Goal: Task Accomplishment & Management: Manage account settings

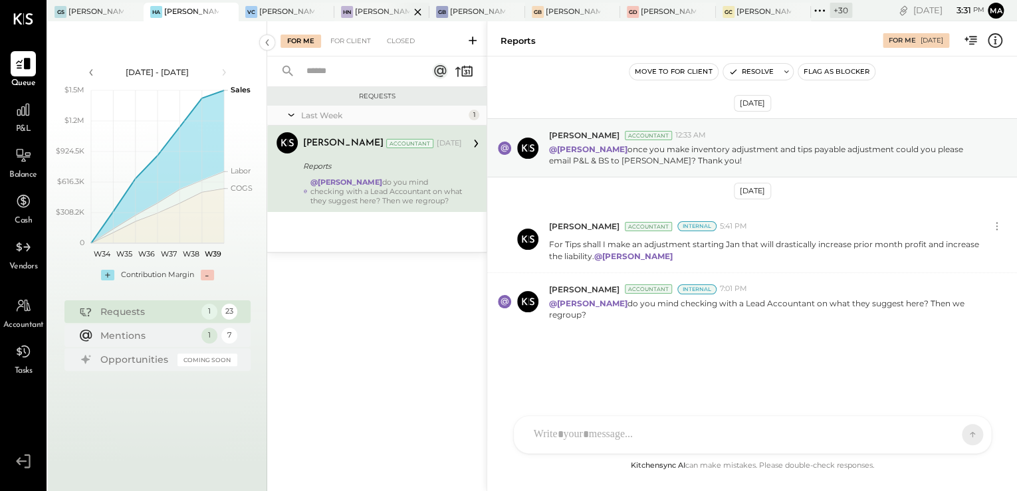
click at [362, 19] on div "[PERSON_NAME]'s Nashville" at bounding box center [382, 12] width 96 height 19
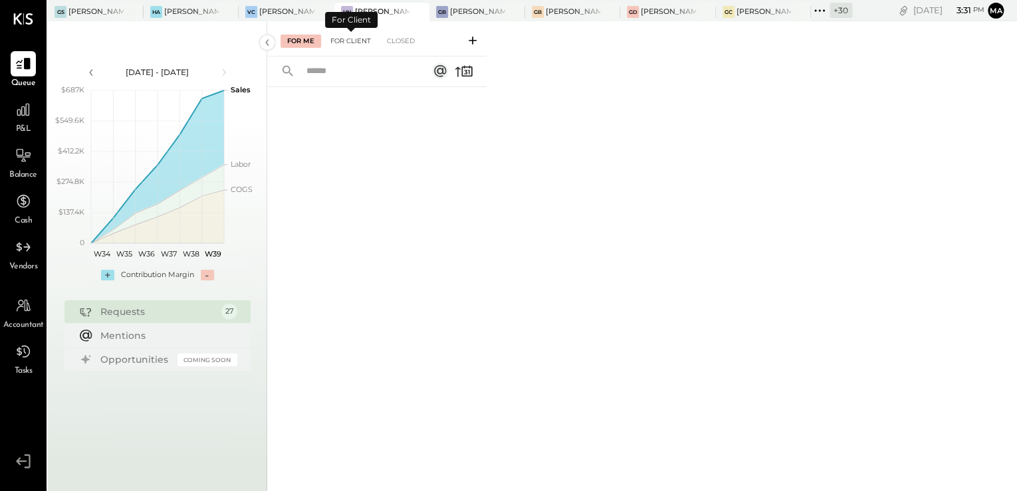
click at [347, 41] on div "For Client" at bounding box center [351, 41] width 54 height 13
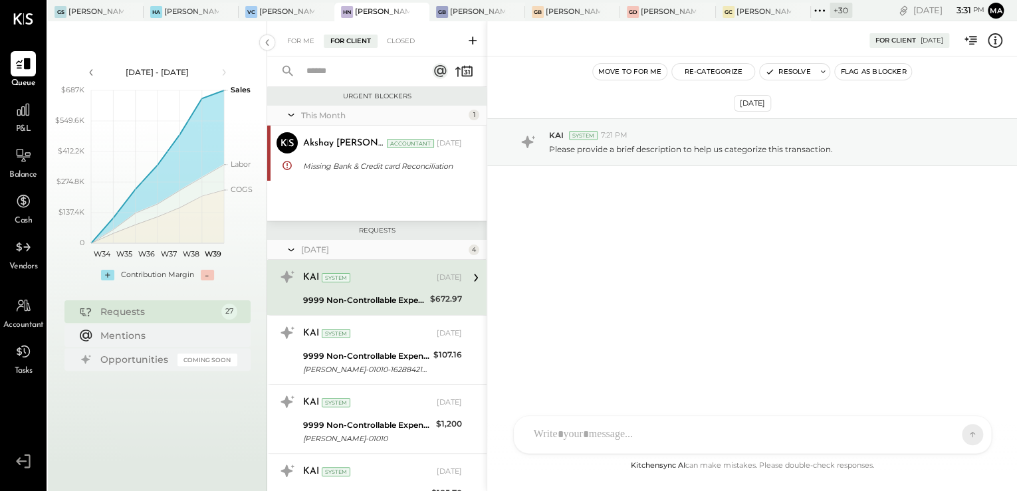
click at [401, 49] on div "For Me For Client Closed" at bounding box center [376, 38] width 219 height 35
click at [400, 44] on div "Closed" at bounding box center [400, 41] width 41 height 13
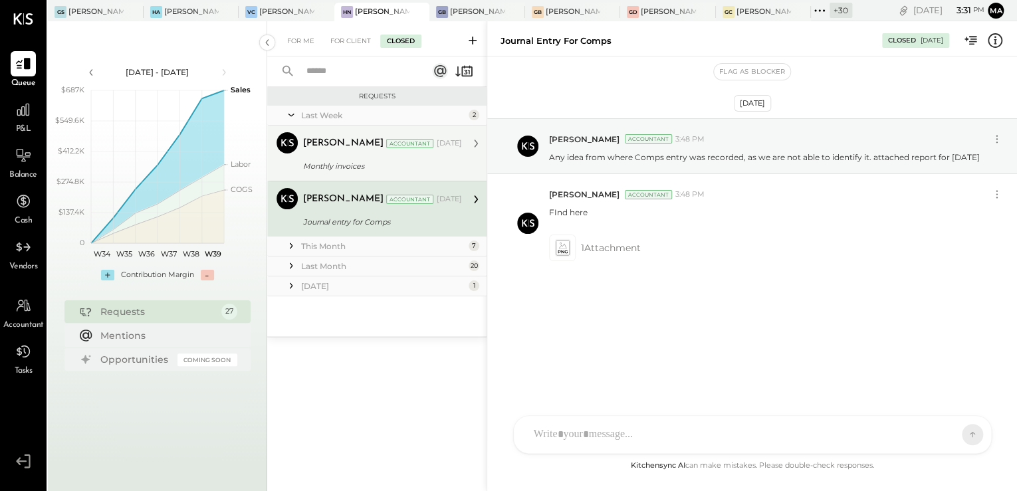
click at [362, 148] on div "[PERSON_NAME]" at bounding box center [343, 143] width 80 height 13
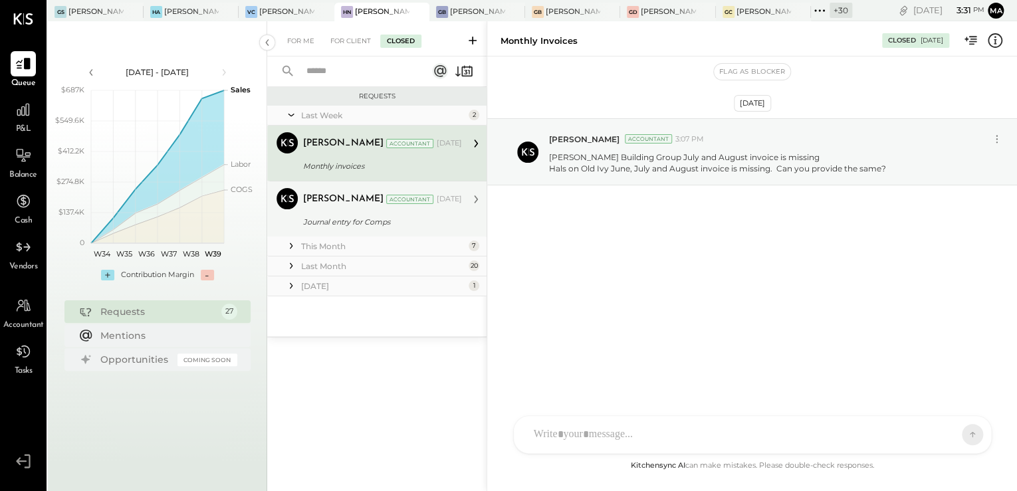
click at [358, 204] on div "[PERSON_NAME]" at bounding box center [343, 199] width 80 height 13
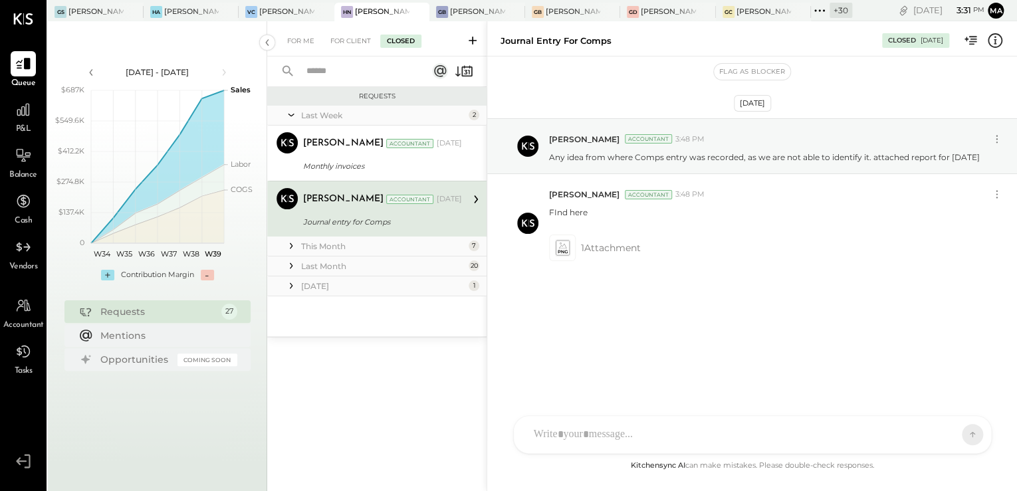
click at [324, 249] on div "This Month" at bounding box center [383, 246] width 164 height 11
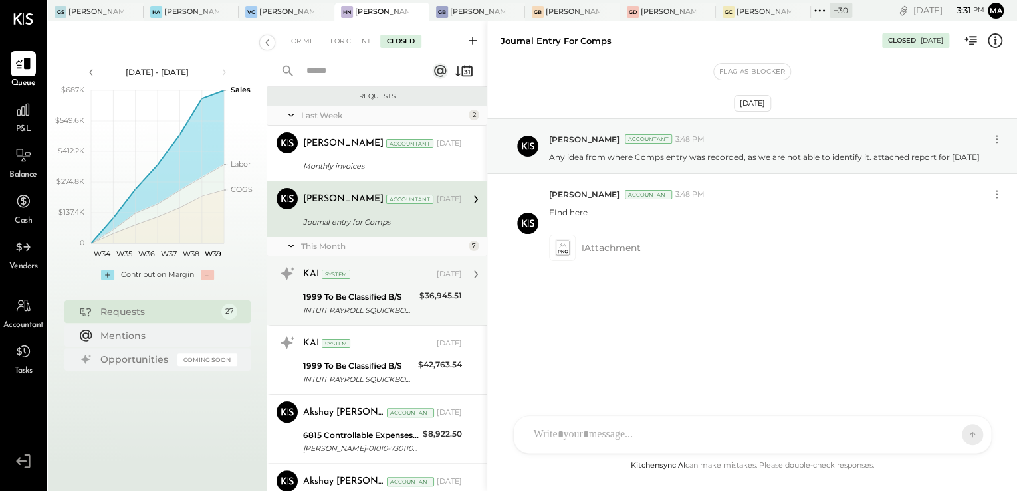
click at [331, 258] on div "KAI System [DATE] 1999 To Be Classified B/S INTUIT PAYROLL SQUICKBOOKSXXXXXXXX3…" at bounding box center [376, 291] width 219 height 68
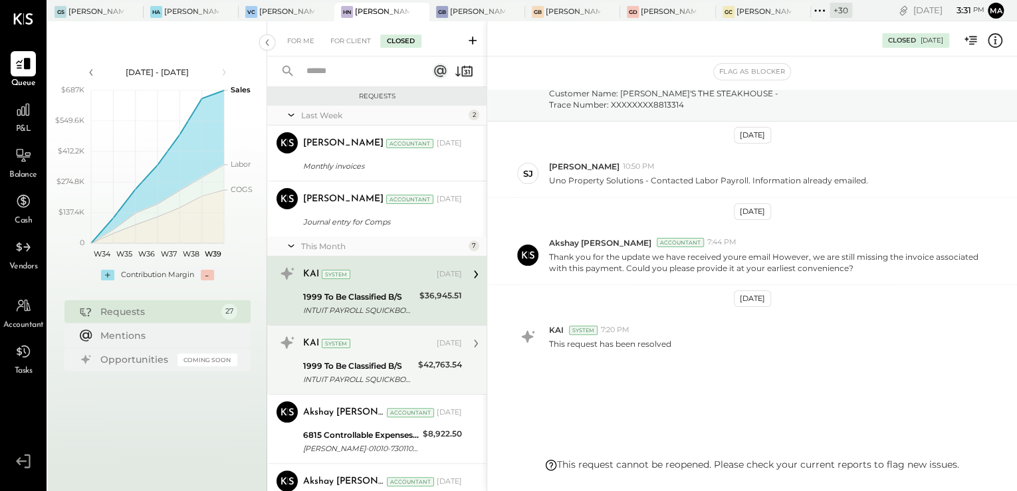
drag, startPoint x: 369, startPoint y: 370, endPoint x: 374, endPoint y: 360, distance: 11.3
click at [370, 365] on div "1999 To Be Classified B/S" at bounding box center [358, 366] width 111 height 13
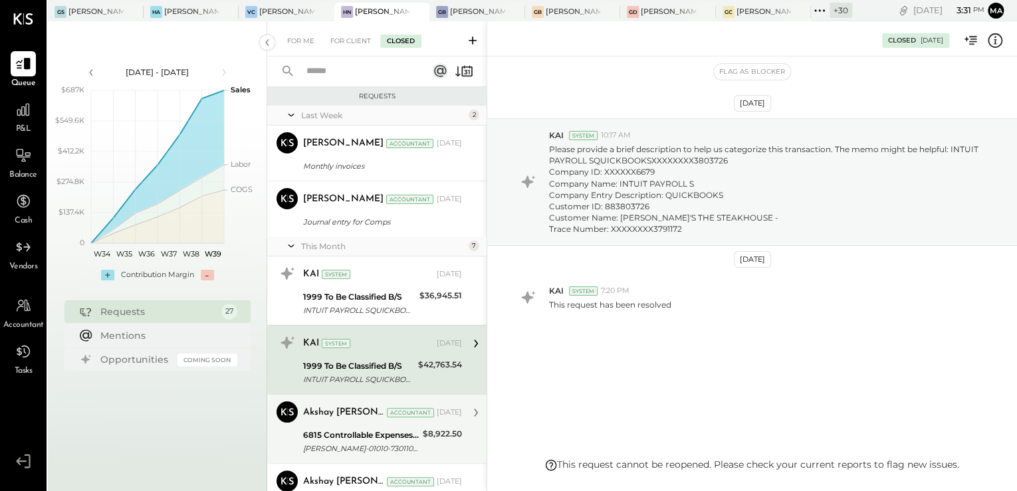
drag, startPoint x: 374, startPoint y: 360, endPoint x: 358, endPoint y: 409, distance: 51.7
click at [348, 417] on div "Akshay [PERSON_NAME]" at bounding box center [343, 412] width 81 height 13
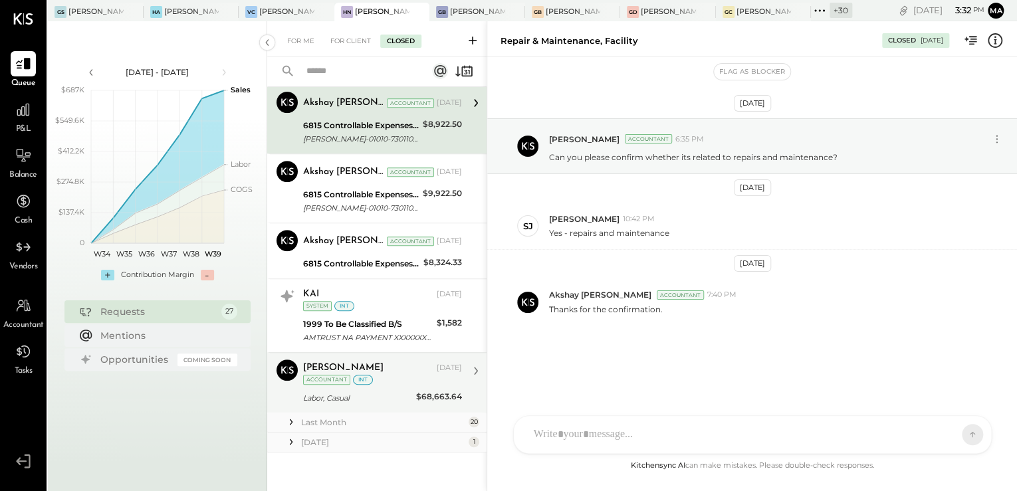
scroll to position [311, 0]
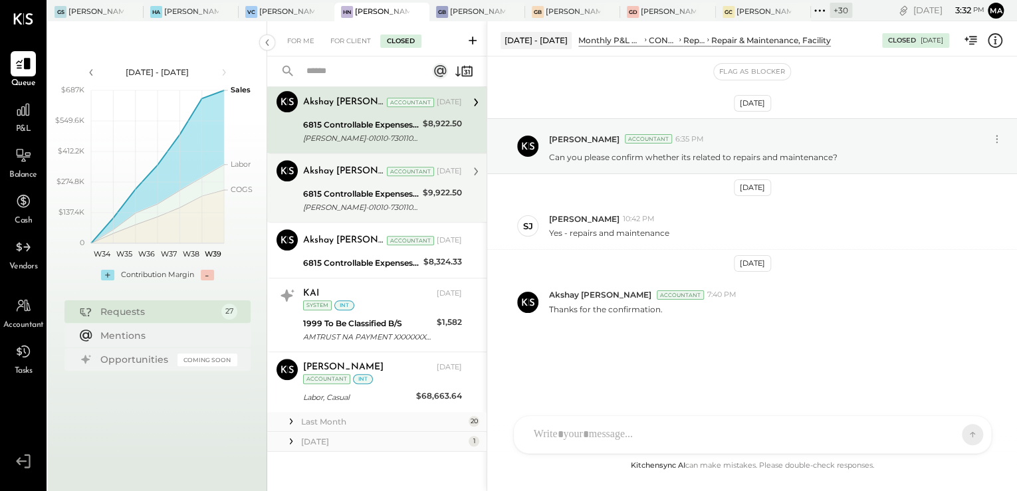
click at [348, 188] on div "6815 Controllable Expenses:Repairs & Maintenance:Repair & Maintenance, Facility" at bounding box center [361, 193] width 116 height 13
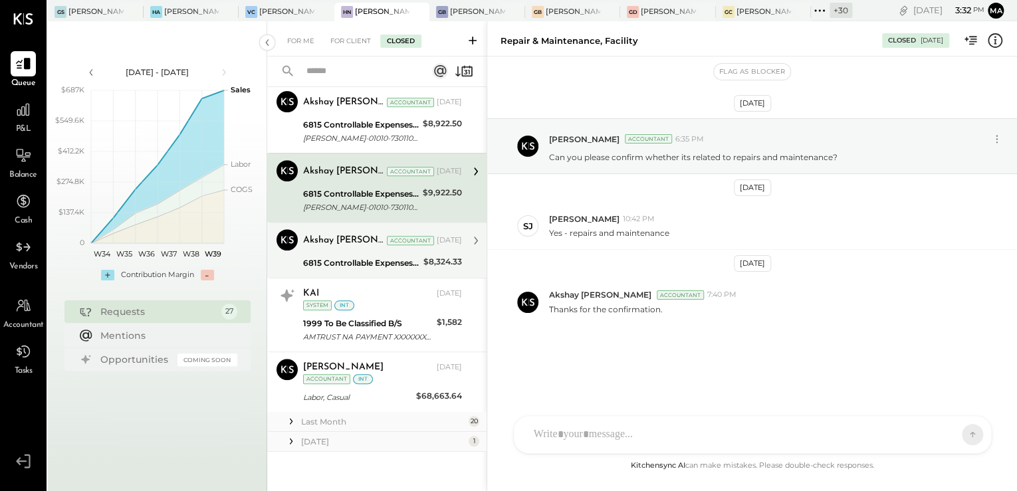
click at [338, 234] on div "Akshay [PERSON_NAME]" at bounding box center [343, 240] width 81 height 13
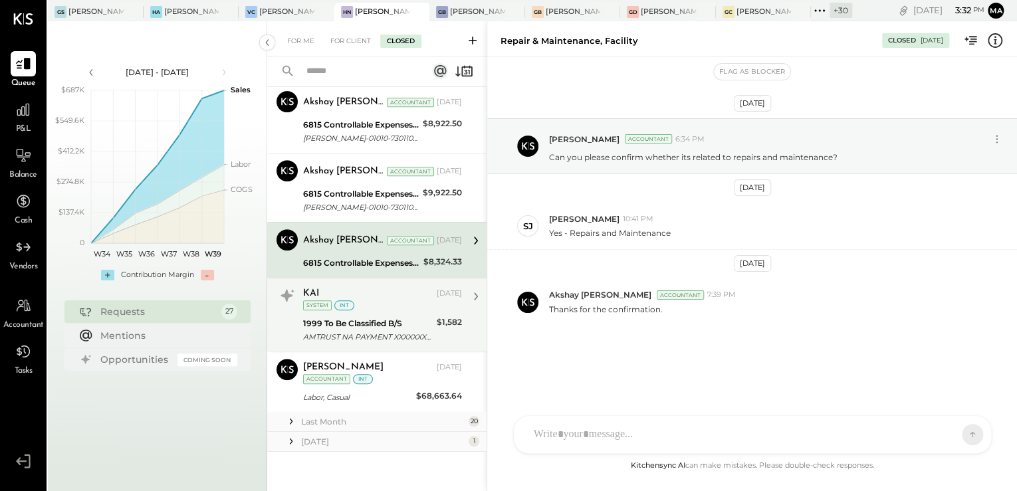
click at [335, 279] on div "KAI [DATE] System int 1999 To Be Classified B/S AMTRUST NA PAYMENT XXXXXXXX7392…" at bounding box center [376, 315] width 219 height 74
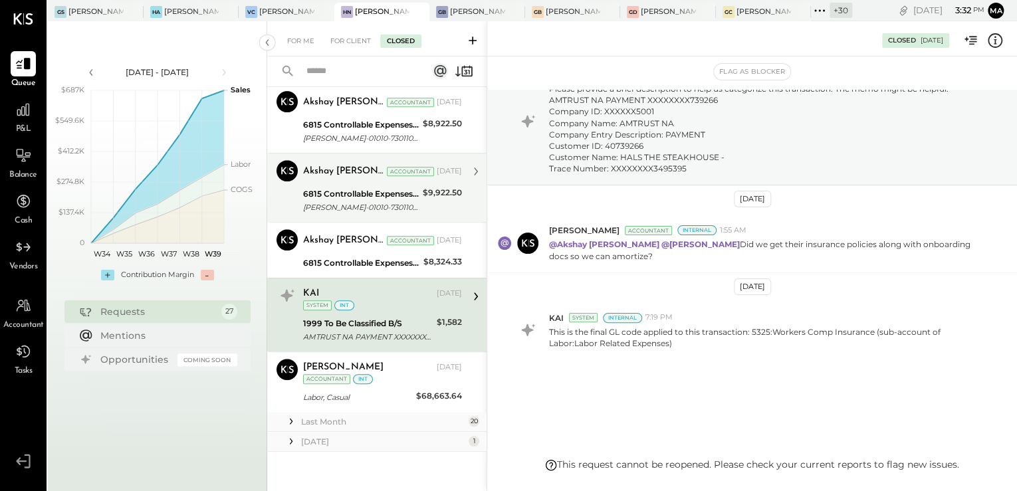
click at [354, 193] on div "6815 Controllable Expenses:Repairs & Maintenance:Repair & Maintenance, Facility" at bounding box center [361, 193] width 116 height 13
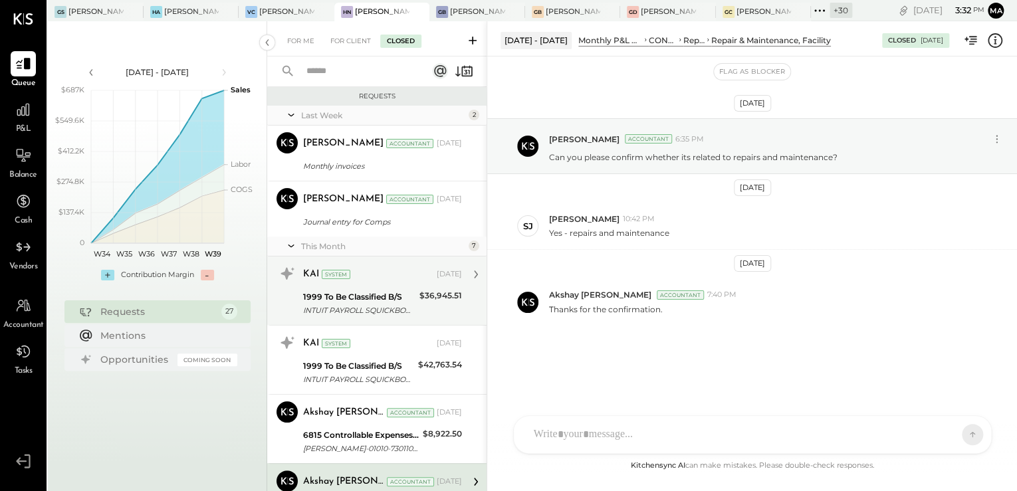
click at [359, 298] on div "1999 To Be Classified B/S" at bounding box center [359, 297] width 112 height 13
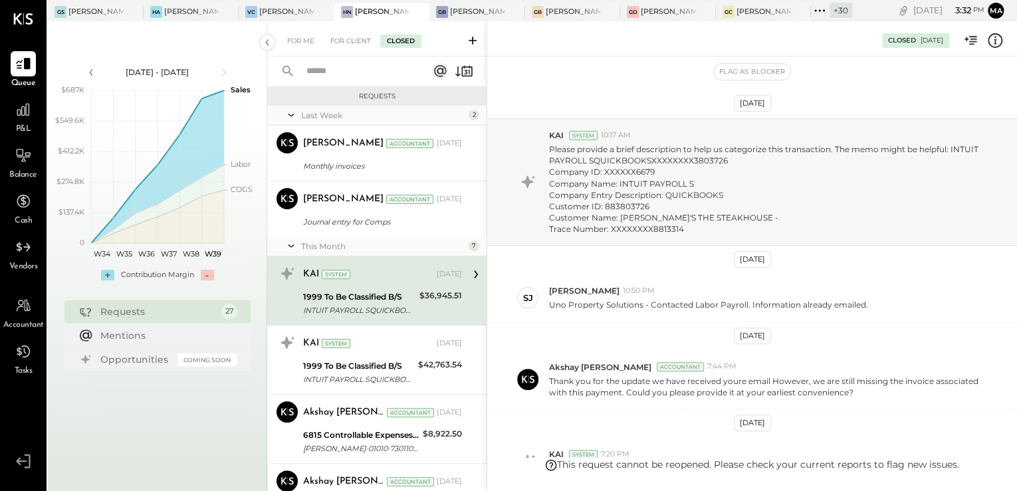
scroll to position [124, 0]
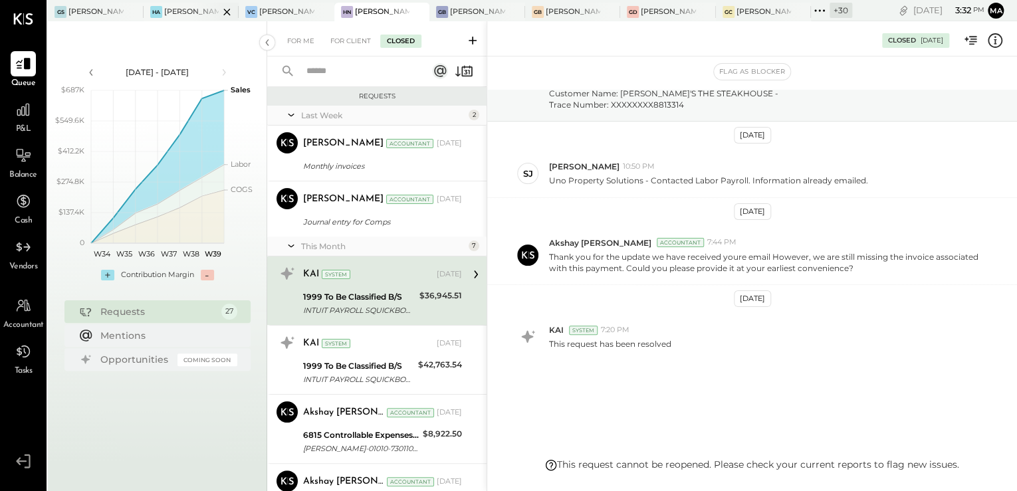
click at [192, 5] on div at bounding box center [215, 12] width 47 height 18
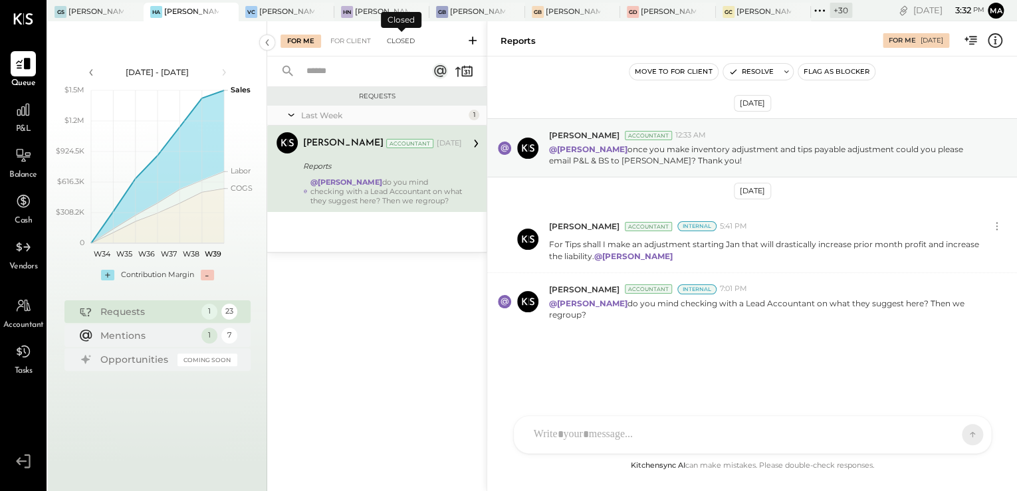
click at [403, 37] on div "Closed" at bounding box center [400, 41] width 41 height 13
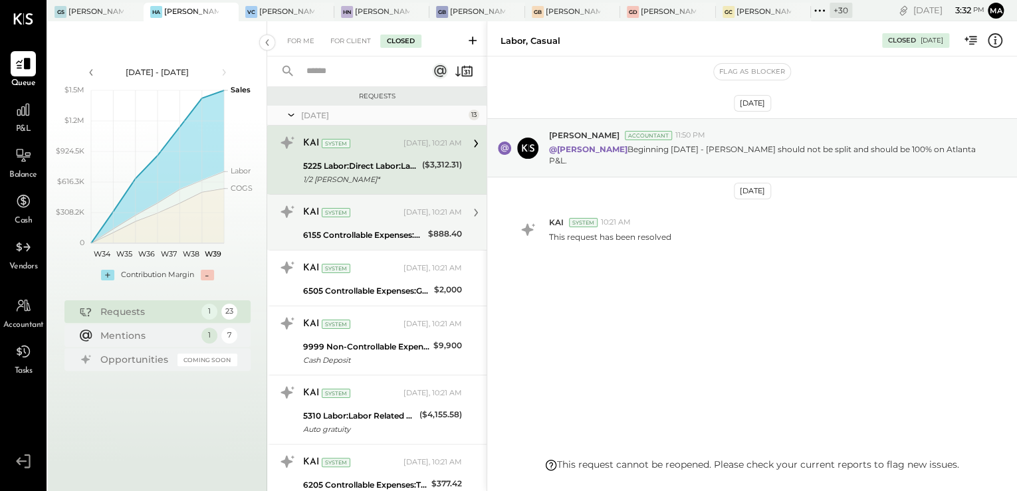
click at [348, 215] on div "System" at bounding box center [336, 212] width 29 height 9
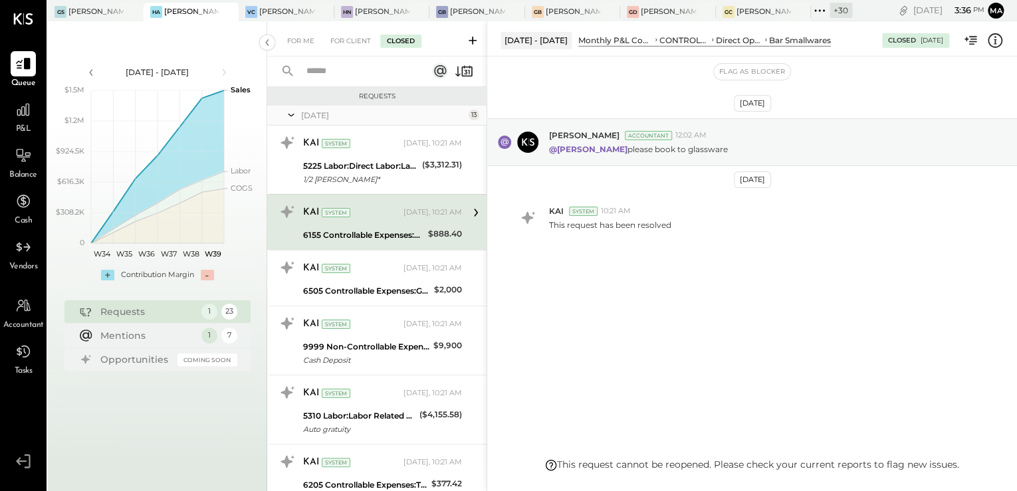
click at [353, 223] on div "KAI System [DATE], 10:21 AM 6155 Controllable Expenses:Direct Operating Expense…" at bounding box center [382, 222] width 159 height 42
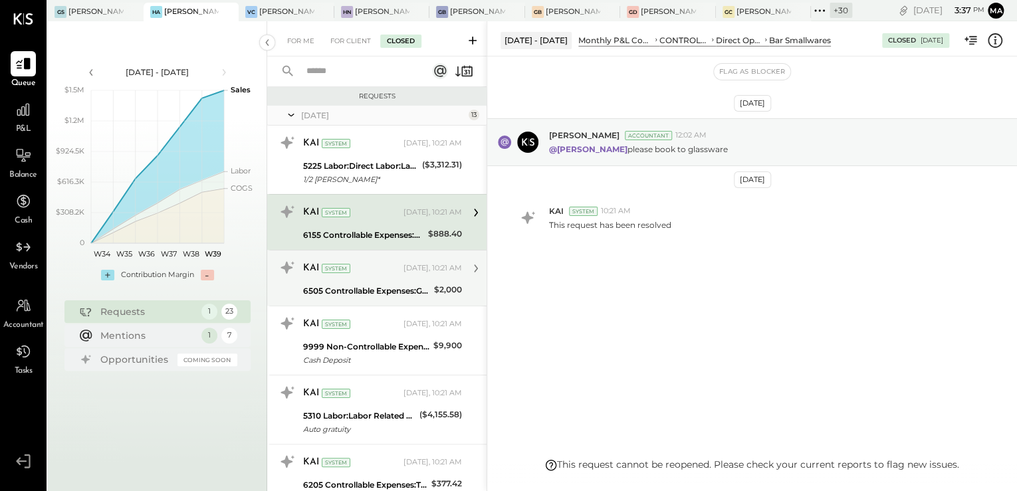
click at [384, 289] on div "6505 Controllable Expenses:General & Administrative Expenses:Accounting & Bookk…" at bounding box center [366, 291] width 127 height 13
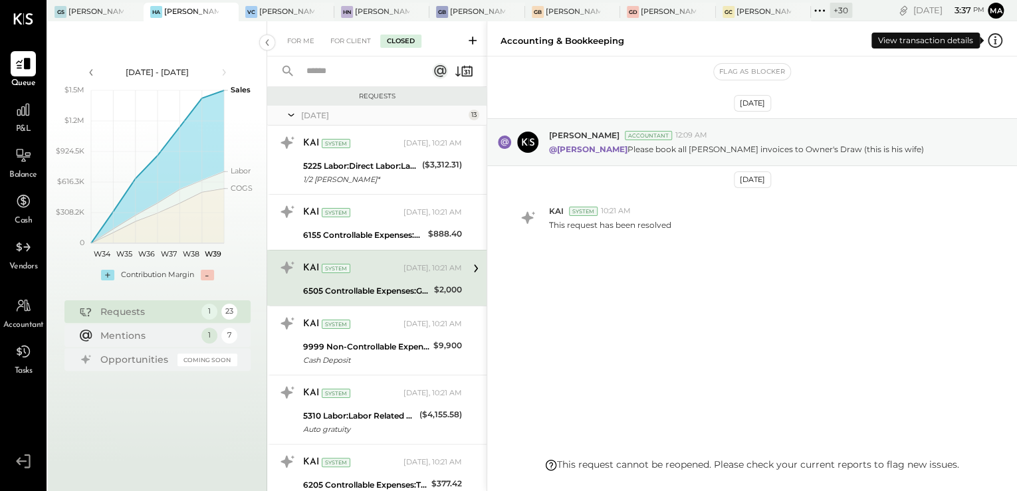
click at [993, 40] on icon at bounding box center [995, 40] width 17 height 17
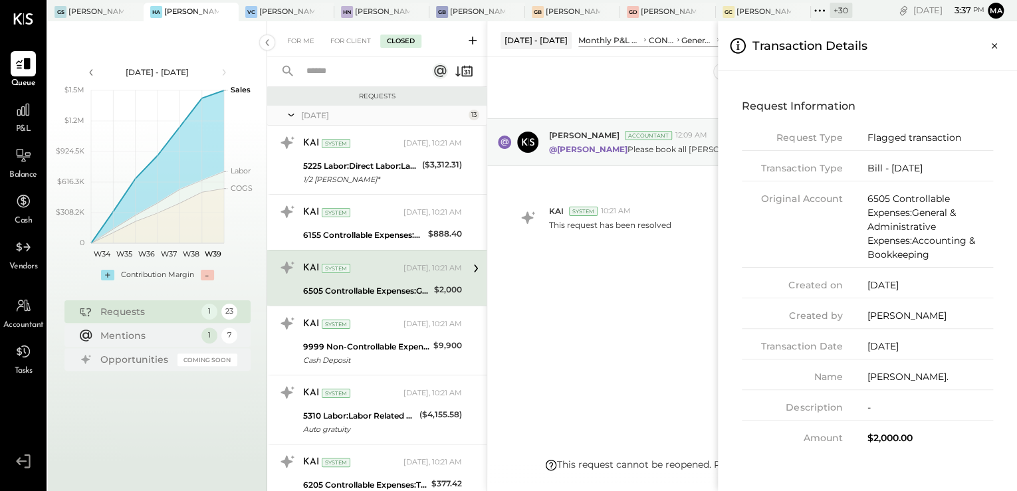
click at [559, 377] on div "For Me For Client Closed Requests [DATE] 13 KAI System [DATE], 10:21 AM 5225 La…" at bounding box center [642, 256] width 750 height 470
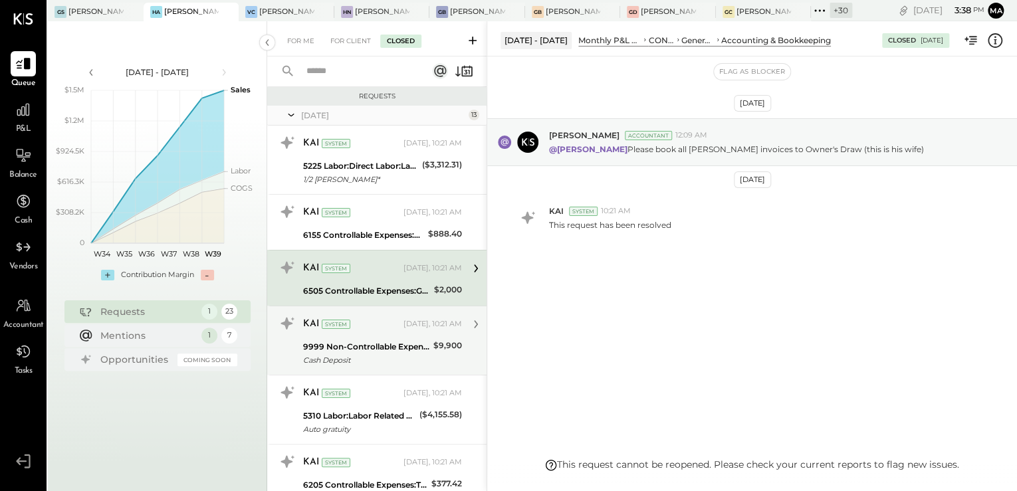
click at [404, 327] on div "[DATE], 10:21 AM" at bounding box center [433, 324] width 59 height 11
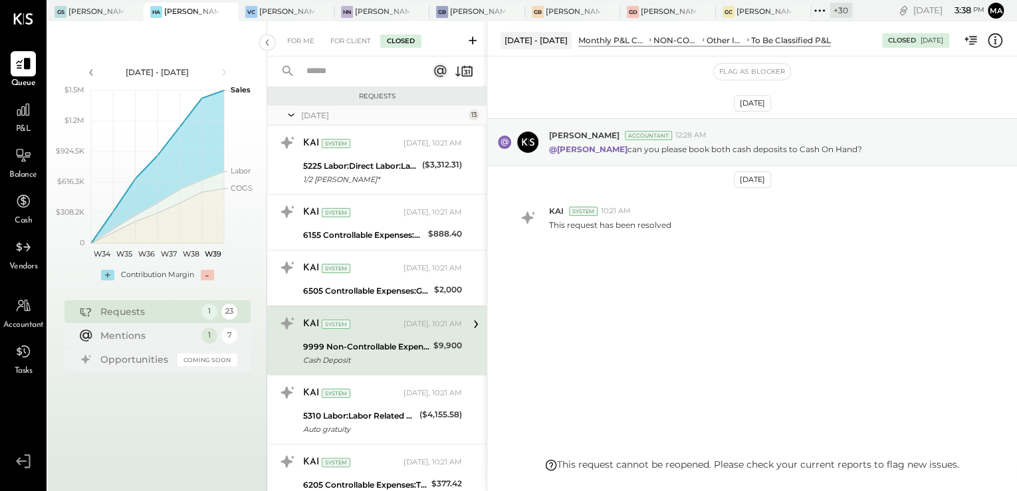
click at [997, 40] on icon at bounding box center [995, 40] width 17 height 17
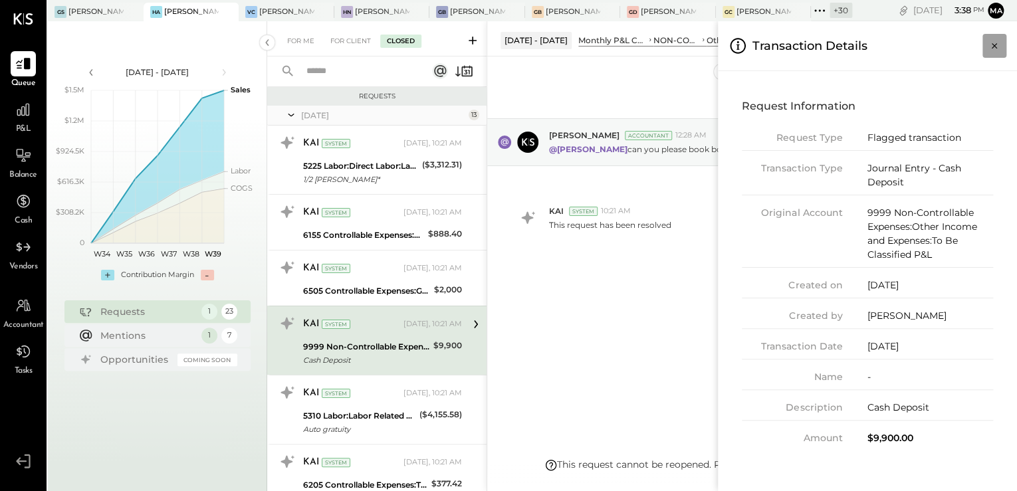
click at [990, 47] on icon "Close panel" at bounding box center [994, 45] width 13 height 13
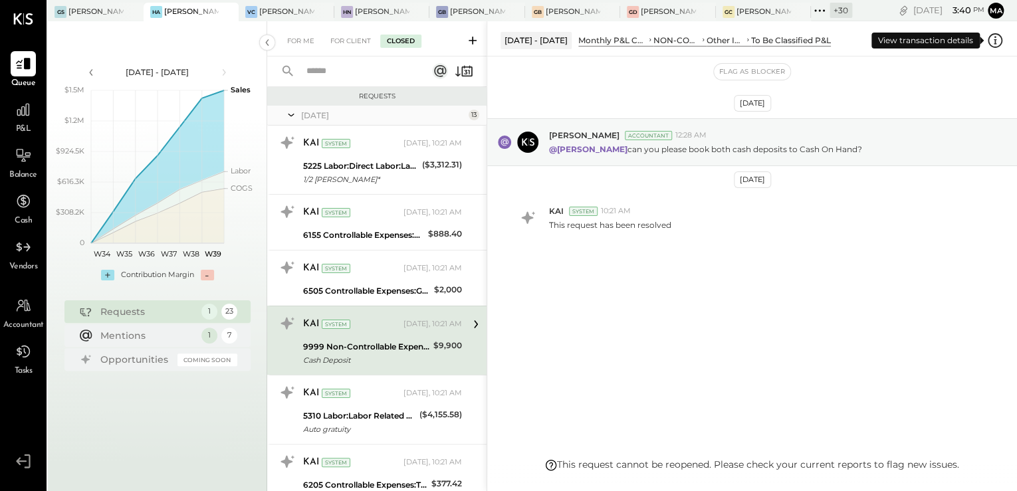
click at [997, 39] on icon at bounding box center [995, 40] width 17 height 17
drag, startPoint x: 426, startPoint y: 339, endPoint x: 473, endPoint y: 351, distance: 48.7
click at [429, 340] on div "For Me For Client Closed Requests [DATE] 13 KAI System [DATE], 10:21 AM 5225 La…" at bounding box center [642, 256] width 750 height 470
click at [696, 356] on div "[DATE] [PERSON_NAME] Accountant 12:28 AM @[PERSON_NAME] can you please book bot…" at bounding box center [752, 258] width 530 height 402
drag, startPoint x: 596, startPoint y: 464, endPoint x: 765, endPoint y: 451, distance: 169.4
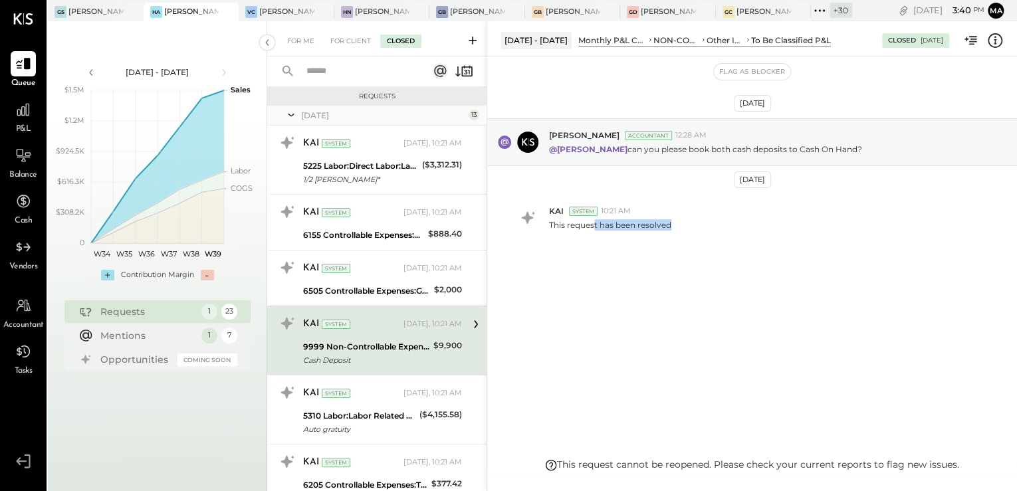
click at [765, 451] on div "[DATE] - [DATE] Monthly P&L Comparison NON-CONTROLLABLE EXPENSES Other Income a…" at bounding box center [752, 256] width 531 height 470
click at [914, 459] on div "[DATE] - [DATE] Monthly P&L Comparison NON-CONTROLLABLE EXPENSES Other Income a…" at bounding box center [752, 256] width 531 height 470
drag, startPoint x: 403, startPoint y: 342, endPoint x: 410, endPoint y: 343, distance: 6.7
click at [404, 342] on div "9999 Non-Controllable Expenses:Other Income and Expenses:To Be Classified P&L" at bounding box center [366, 346] width 126 height 13
drag, startPoint x: 682, startPoint y: 256, endPoint x: 605, endPoint y: 221, distance: 84.8
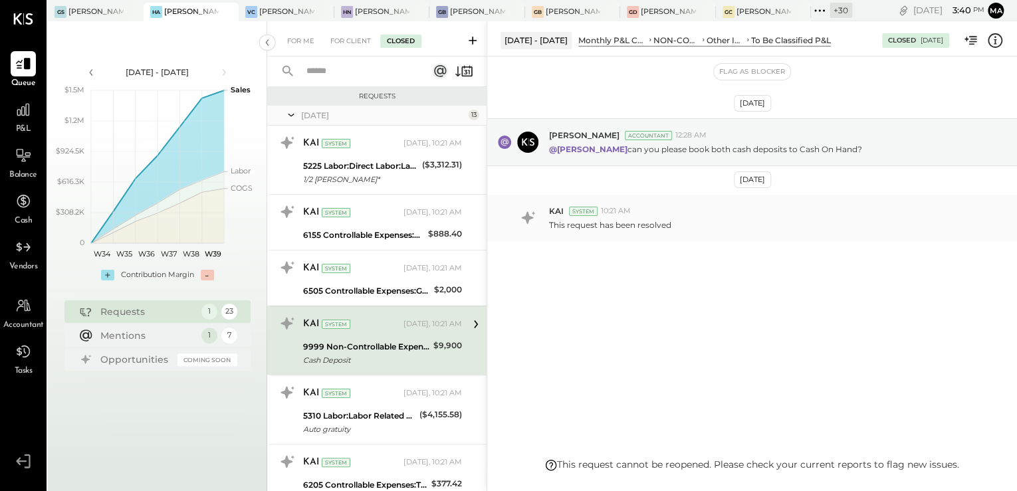
click at [670, 247] on div "[DATE] [PERSON_NAME] Accountant 12:28 AM @[PERSON_NAME] can you please book bot…" at bounding box center [752, 216] width 530 height 252
click at [572, 210] on div "System" at bounding box center [583, 211] width 29 height 9
drag, startPoint x: 654, startPoint y: 138, endPoint x: 638, endPoint y: 142, distance: 16.0
click at [638, 142] on div "[PERSON_NAME] Accountant 12:28 AM @[PERSON_NAME] can you please book both cash …" at bounding box center [777, 142] width 457 height 25
click at [1001, 40] on icon at bounding box center [995, 40] width 17 height 17
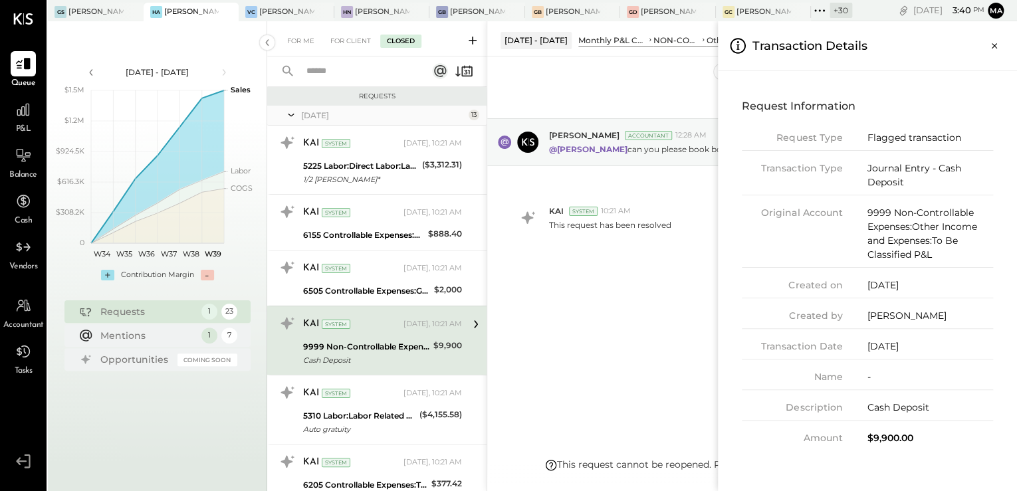
click at [1000, 41] on icon "Close panel" at bounding box center [994, 45] width 13 height 13
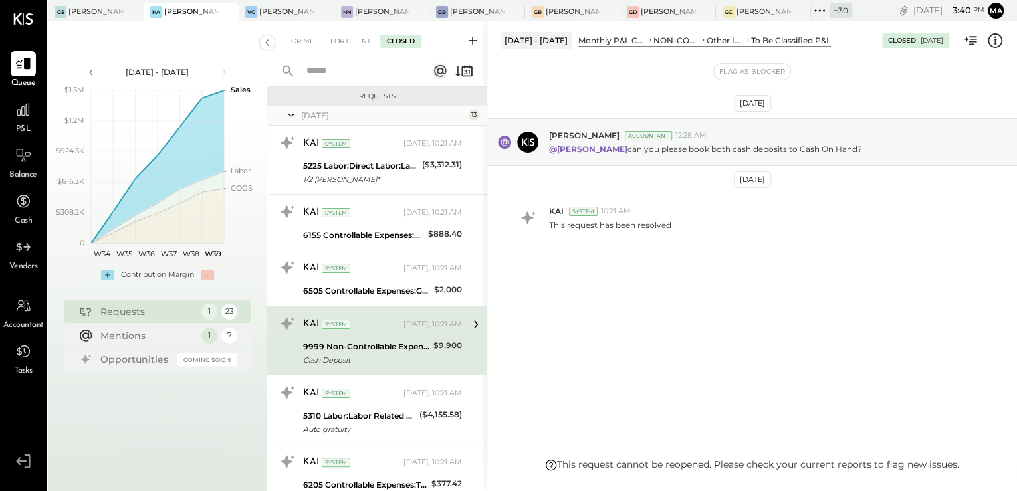
click at [775, 389] on div "[DATE] [PERSON_NAME] Accountant 12:28 AM @[PERSON_NAME] can you please book bot…" at bounding box center [752, 258] width 530 height 402
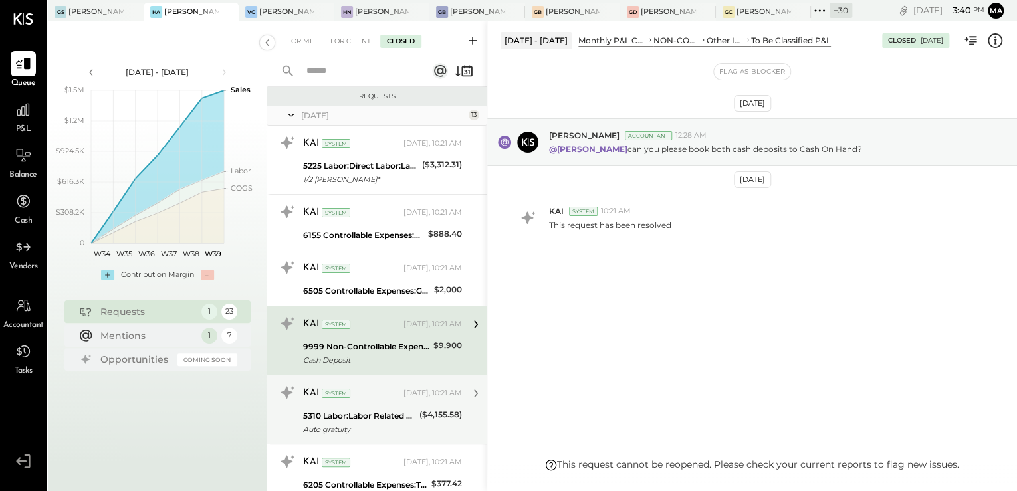
drag, startPoint x: 370, startPoint y: 431, endPoint x: 27, endPoint y: 344, distance: 354.0
click at [370, 431] on div "Auto gratuity" at bounding box center [359, 429] width 112 height 13
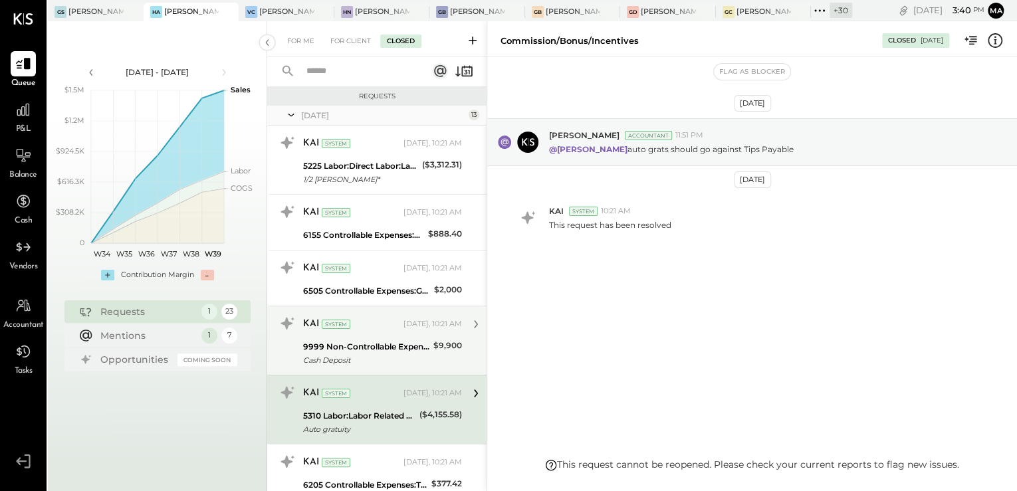
click at [385, 329] on div "KAI System" at bounding box center [352, 324] width 98 height 13
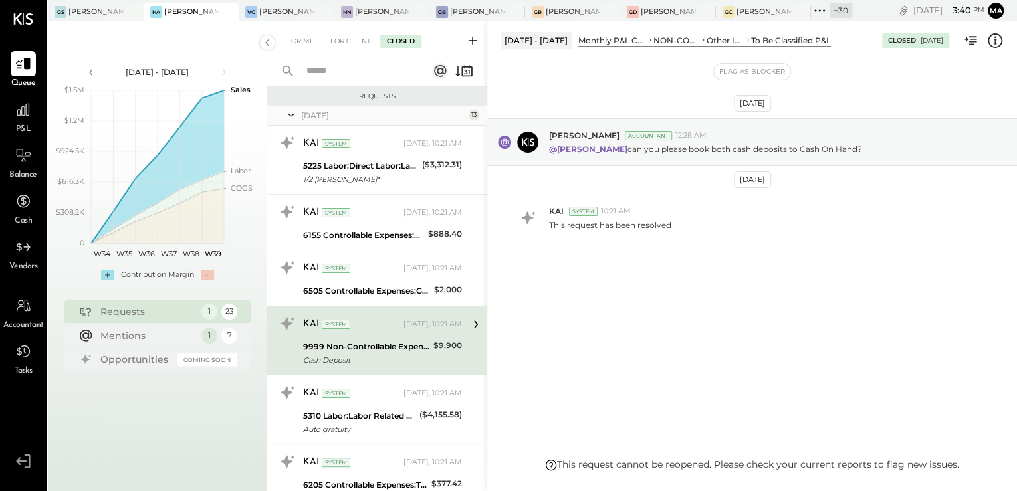
click at [620, 451] on div "[DATE] [PERSON_NAME] Accountant 12:28 AM @[PERSON_NAME] can you please book bot…" at bounding box center [752, 258] width 530 height 402
drag, startPoint x: 622, startPoint y: 451, endPoint x: 630, endPoint y: 447, distance: 8.6
click at [622, 448] on div "[DATE] [PERSON_NAME] Accountant 12:28 AM @[PERSON_NAME] can you please book bot…" at bounding box center [752, 258] width 530 height 402
click at [363, 37] on div "For Client" at bounding box center [351, 41] width 54 height 13
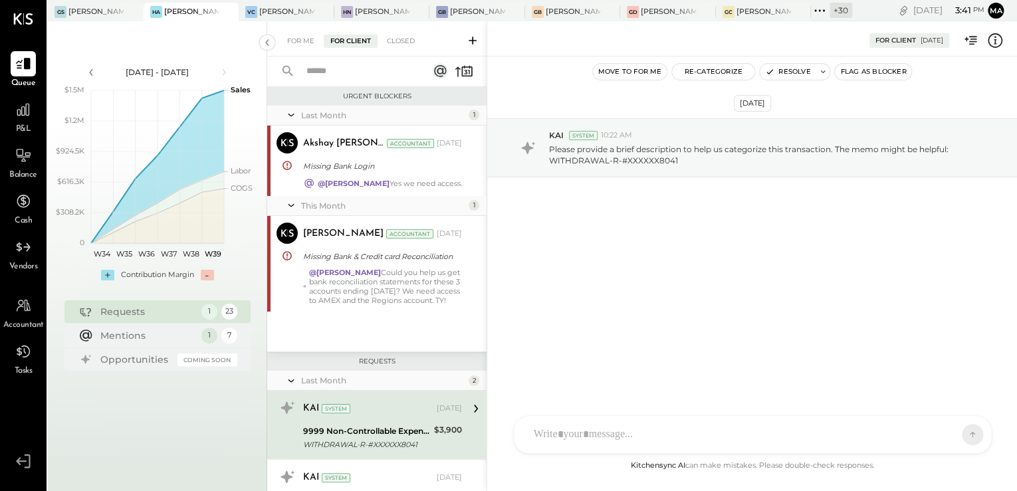
scroll to position [145, 0]
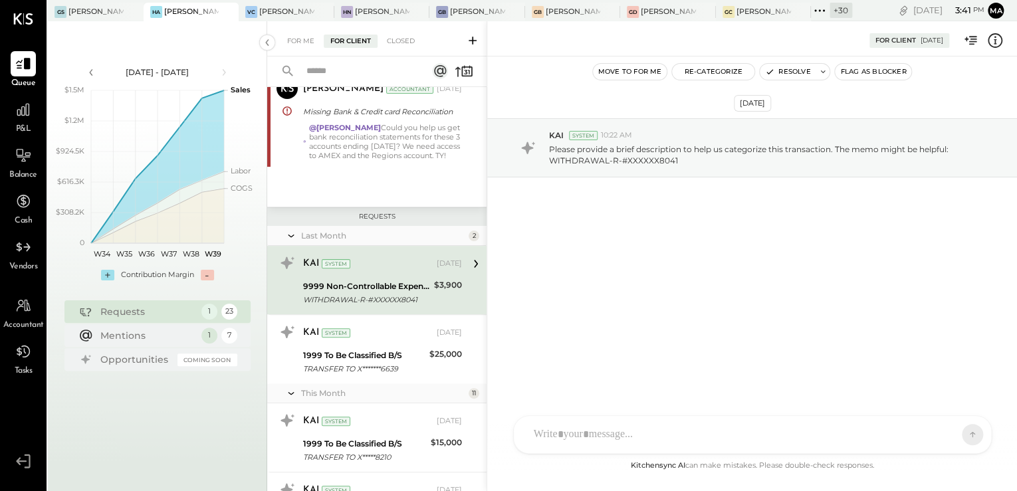
click at [471, 45] on icon at bounding box center [472, 40] width 13 height 13
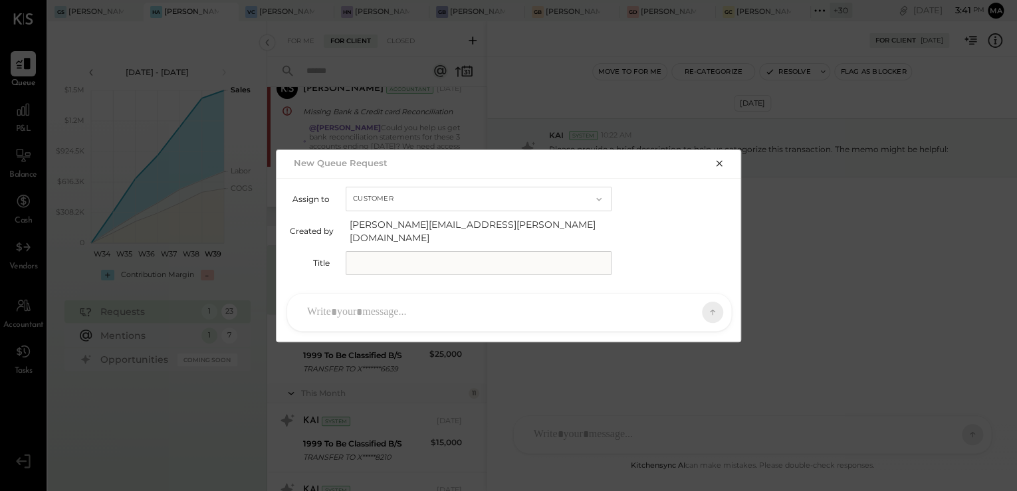
click at [441, 275] on div "Assign to Customer Created by [PERSON_NAME][EMAIL_ADDRESS][PERSON_NAME][DOMAIN_…" at bounding box center [509, 230] width 465 height 105
click at [441, 259] on input "text" at bounding box center [479, 263] width 266 height 24
type input "*"
type input "**********"
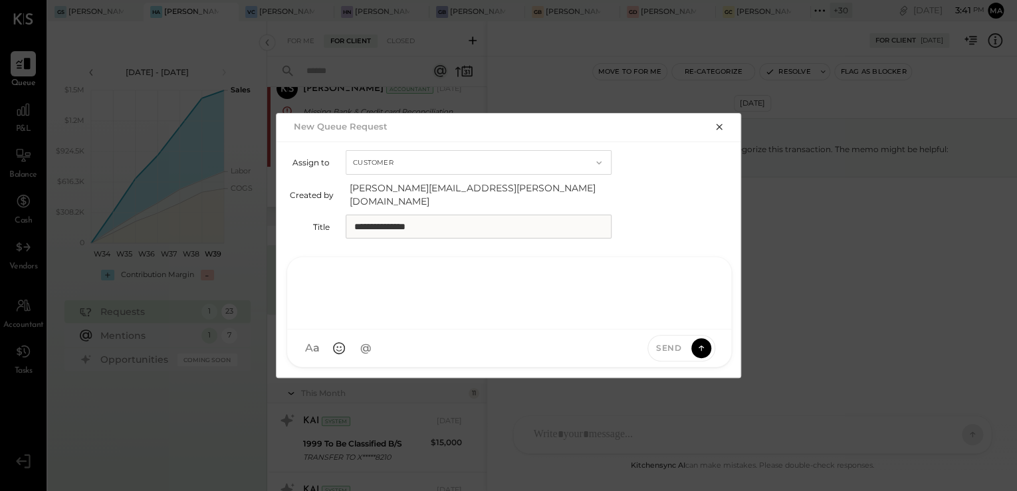
click at [409, 314] on div at bounding box center [509, 293] width 444 height 72
drag, startPoint x: 348, startPoint y: 290, endPoint x: 547, endPoint y: 281, distance: 199.7
click at [547, 288] on div "**********" at bounding box center [492, 296] width 371 height 16
click at [687, 342] on div "Send" at bounding box center [669, 347] width 43 height 11
click at [699, 341] on icon at bounding box center [701, 347] width 12 height 13
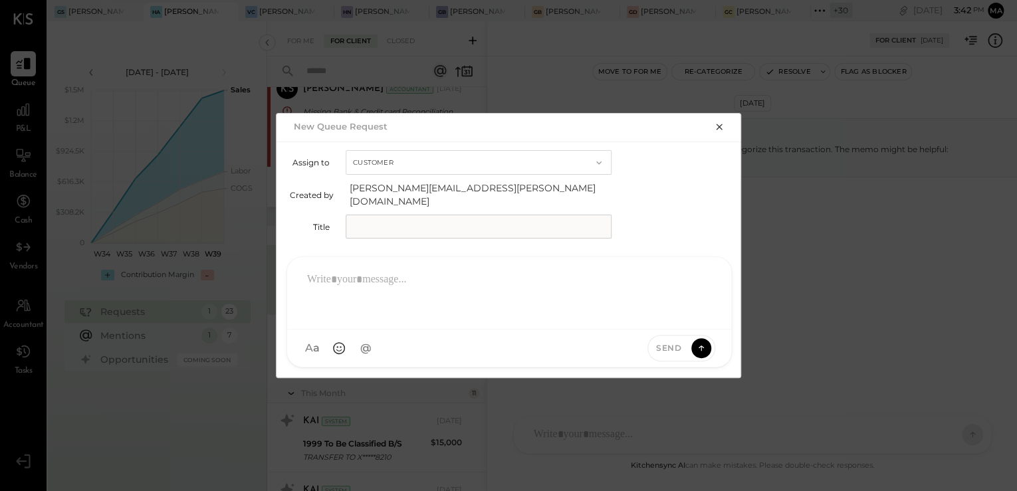
click at [699, 342] on icon at bounding box center [701, 348] width 12 height 13
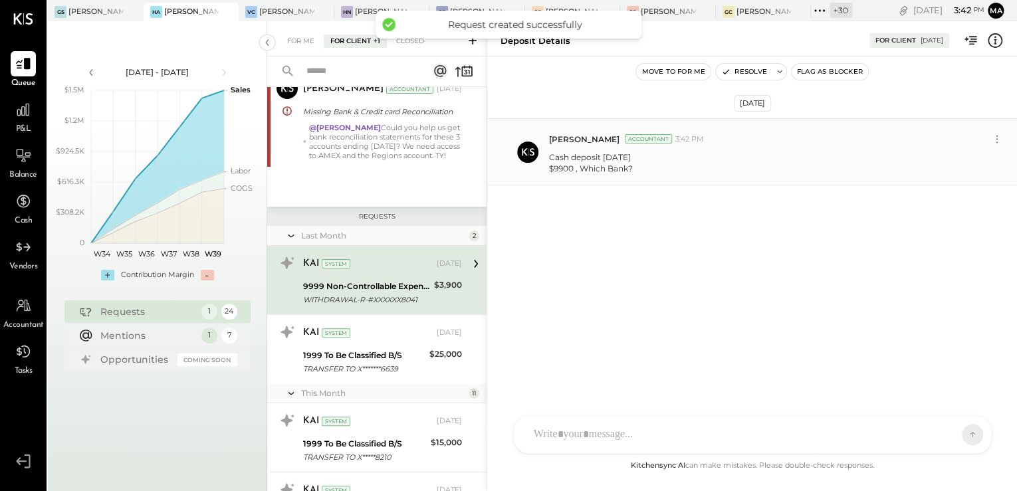
drag, startPoint x: 785, startPoint y: 332, endPoint x: 716, endPoint y: 168, distance: 178.5
click at [771, 307] on div "[DATE] [PERSON_NAME] Accountant 3:42 PM Cash deposit [DATE] $9900 , Which Bank?" at bounding box center [752, 258] width 530 height 402
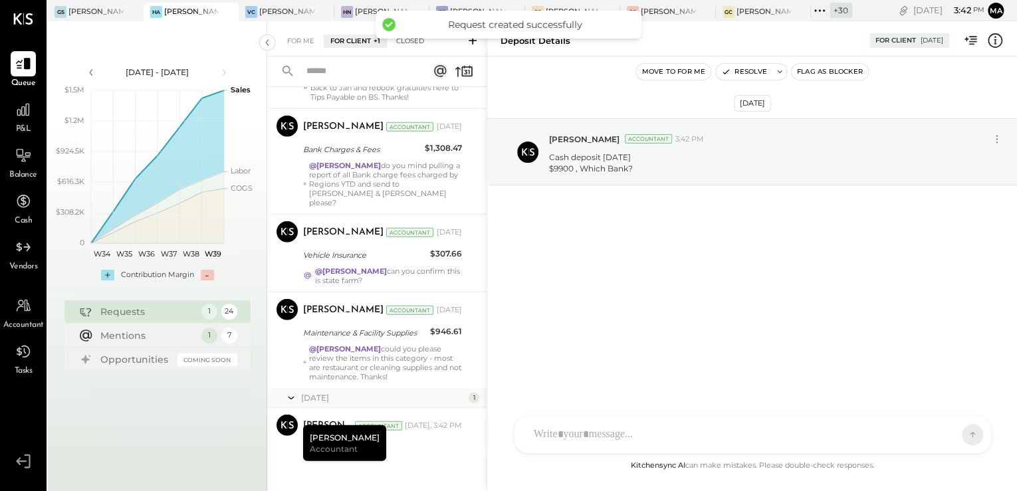
click at [415, 45] on div "Closed" at bounding box center [410, 41] width 41 height 13
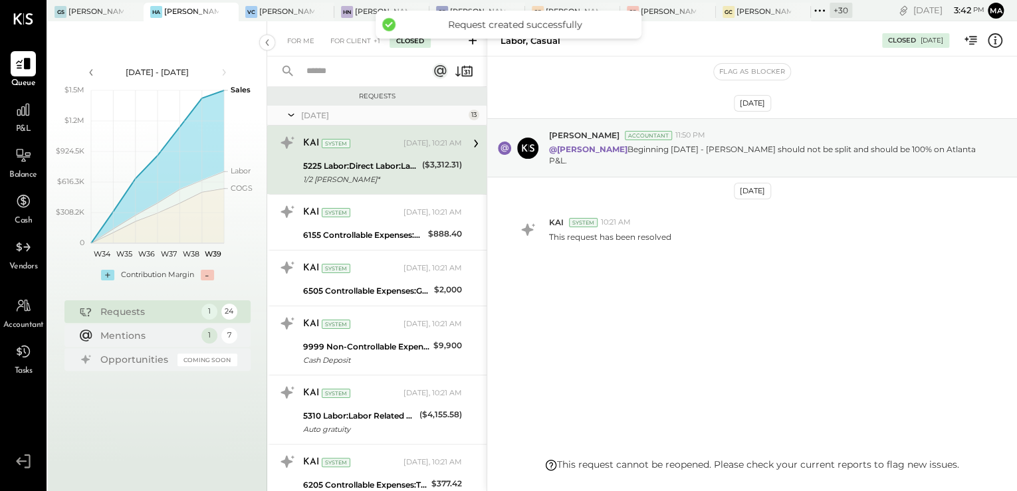
click at [364, 172] on div "5225 Labor:Direct Labor:Labor, Casual" at bounding box center [360, 166] width 115 height 13
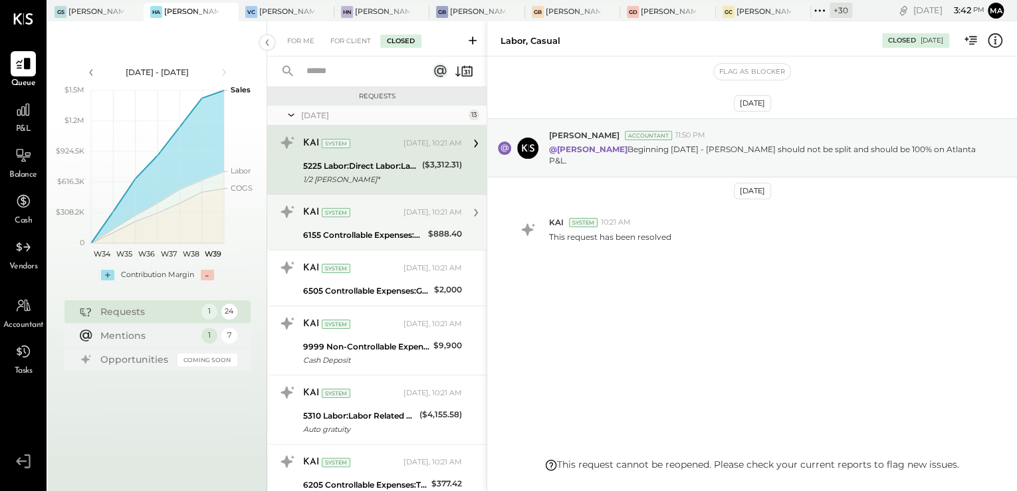
click at [378, 238] on div "6155 Controllable Expenses:Direct Operating Expenses:Bar Smallwares" at bounding box center [363, 235] width 121 height 13
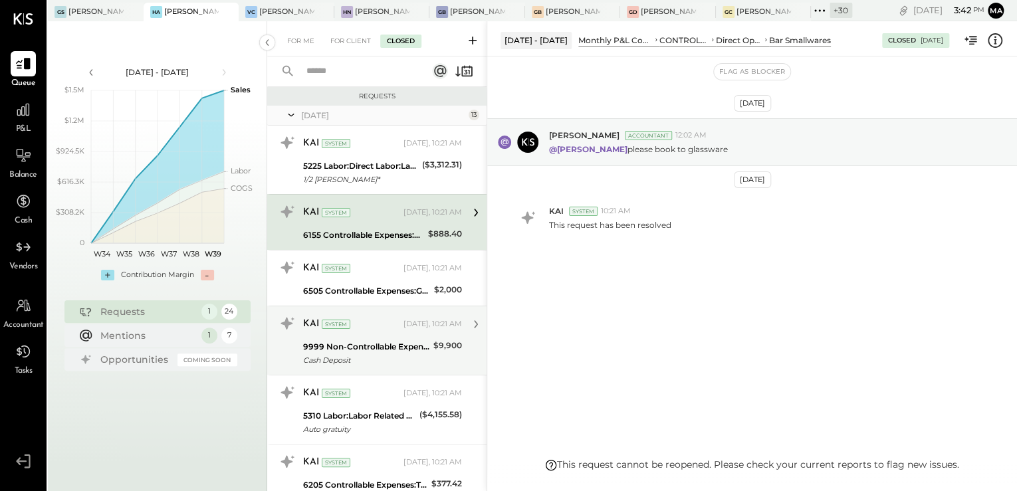
click at [380, 311] on div "KAI System [DATE], 10:21 AM 9999 Non-Controllable Expenses:Other Income and Exp…" at bounding box center [376, 340] width 219 height 69
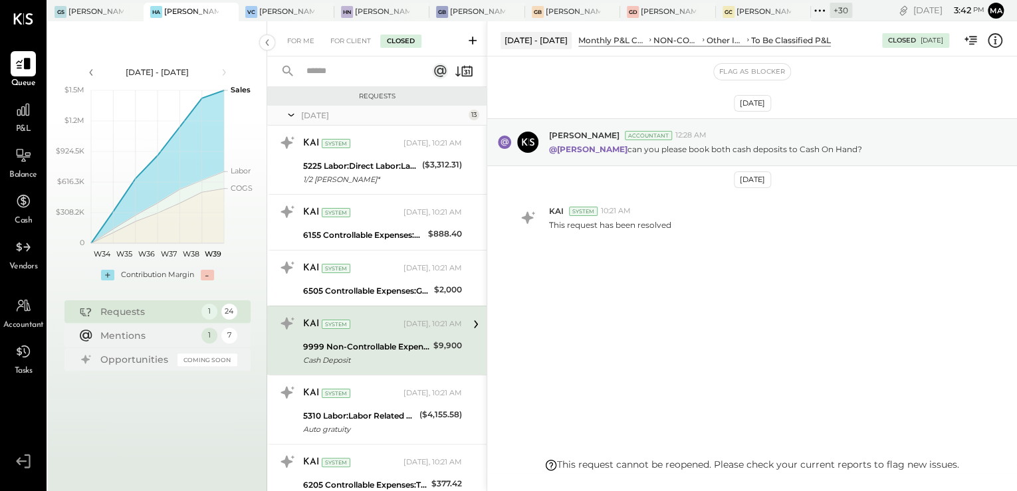
click at [384, 368] on div "KAI System [DATE], 10:21 AM 9999 Non-Controllable Expenses:Other Income and Exp…" at bounding box center [376, 340] width 219 height 69
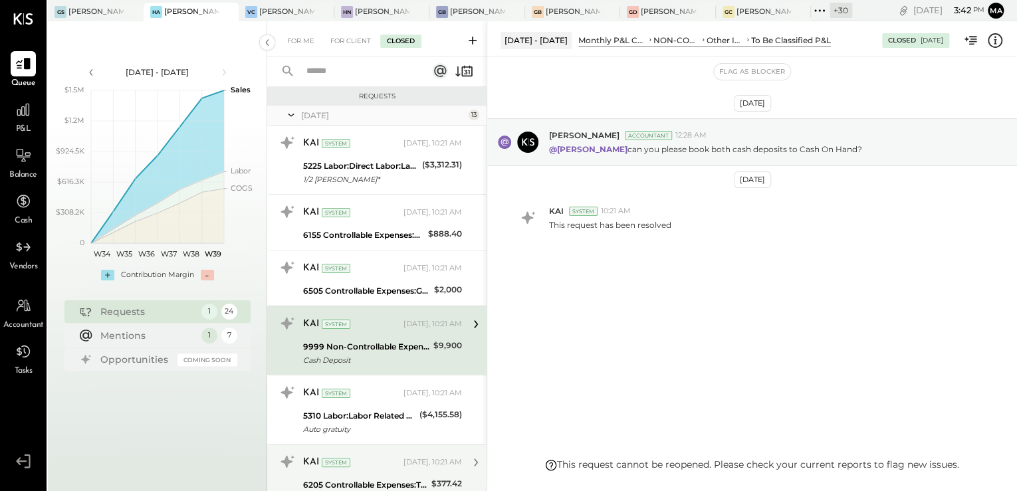
scroll to position [53, 0]
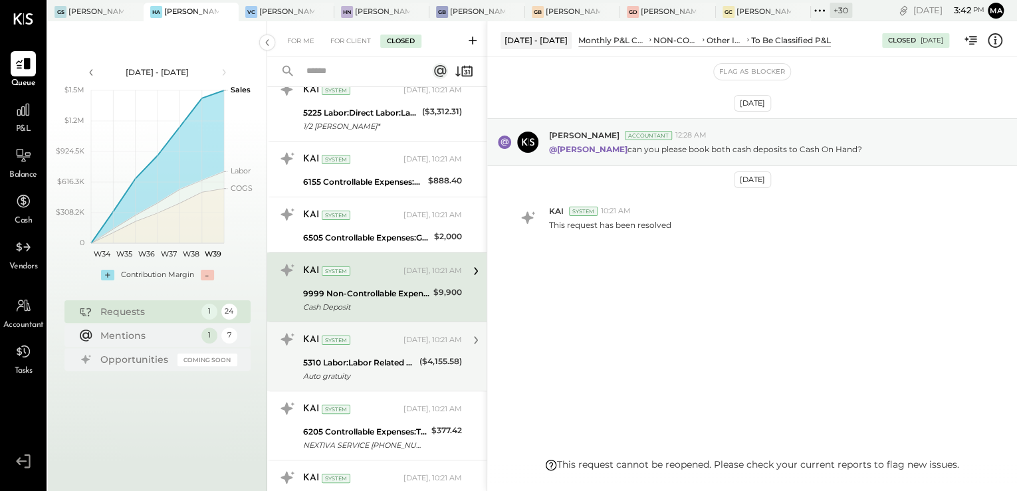
click at [356, 340] on div "KAI System" at bounding box center [352, 340] width 98 height 13
